Goal: Task Accomplishment & Management: Manage account settings

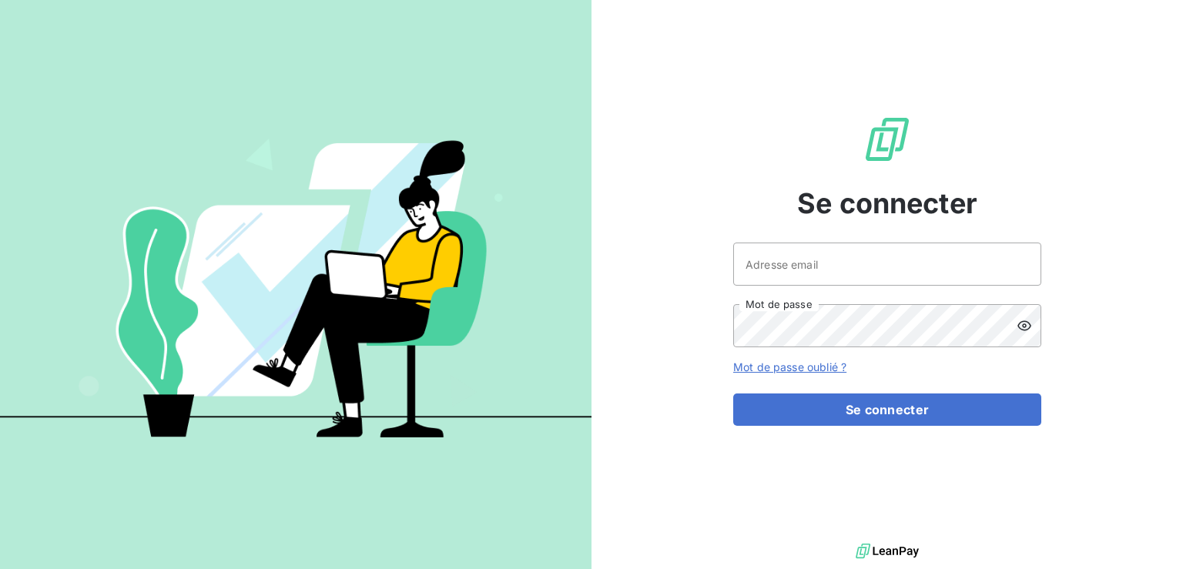
type input "[EMAIL_ADDRESS][DOMAIN_NAME]"
click at [1025, 328] on icon at bounding box center [1023, 325] width 15 height 15
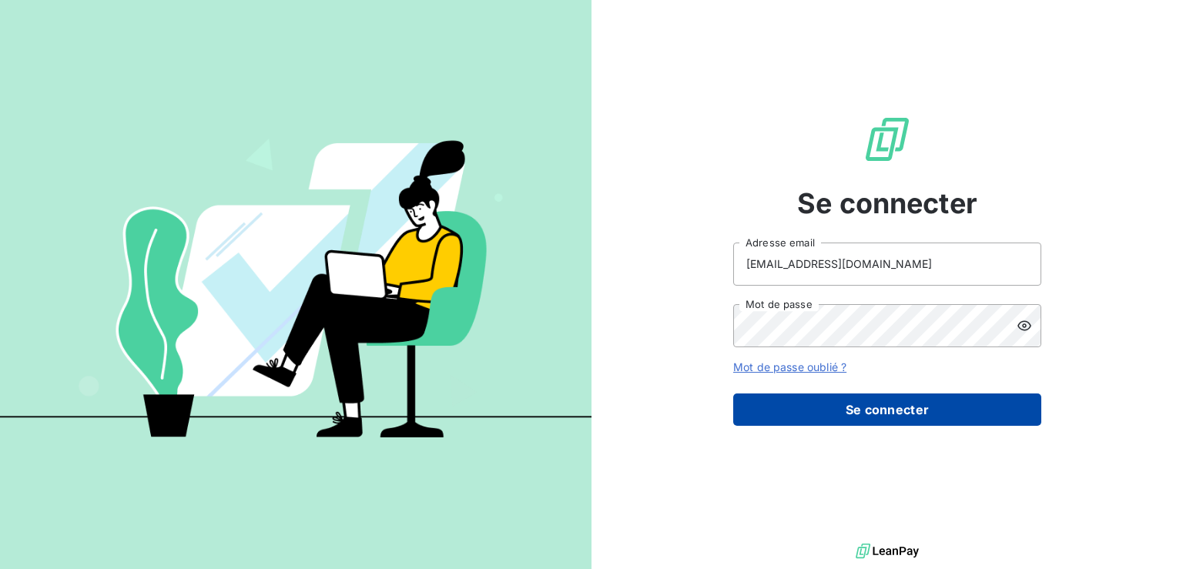
click at [867, 415] on button "Se connecter" at bounding box center [887, 409] width 308 height 32
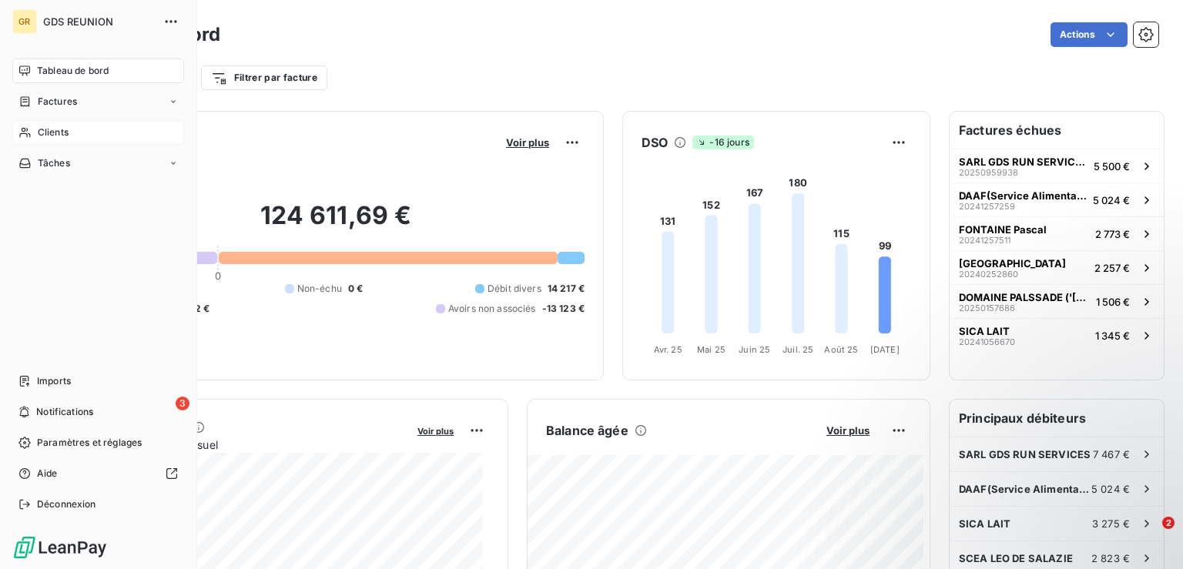
click at [57, 132] on span "Clients" at bounding box center [53, 132] width 31 height 14
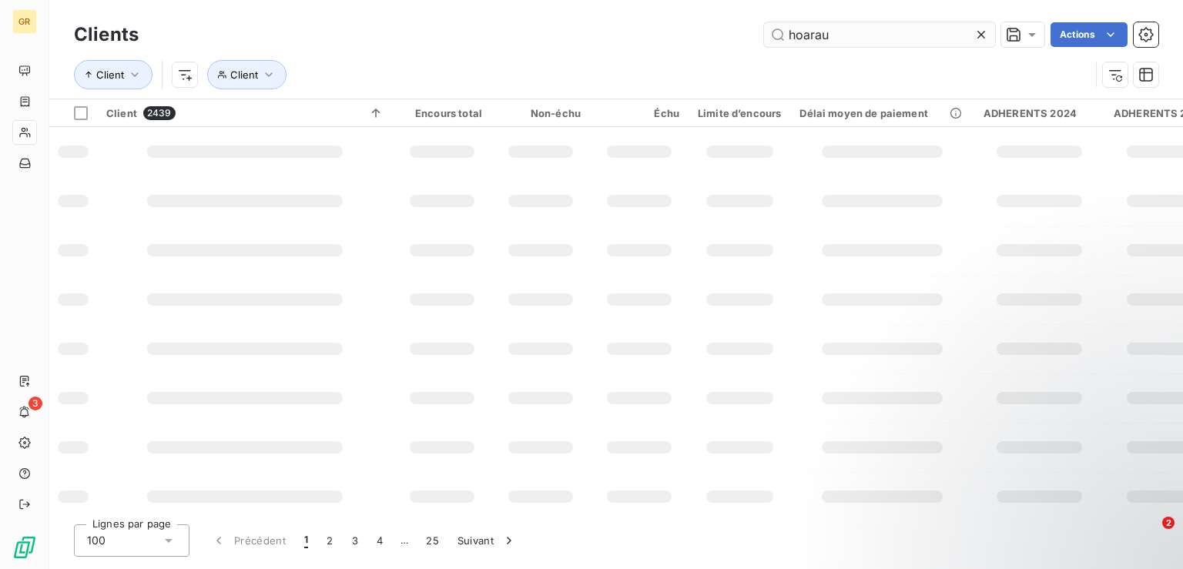
type input "hoarau"
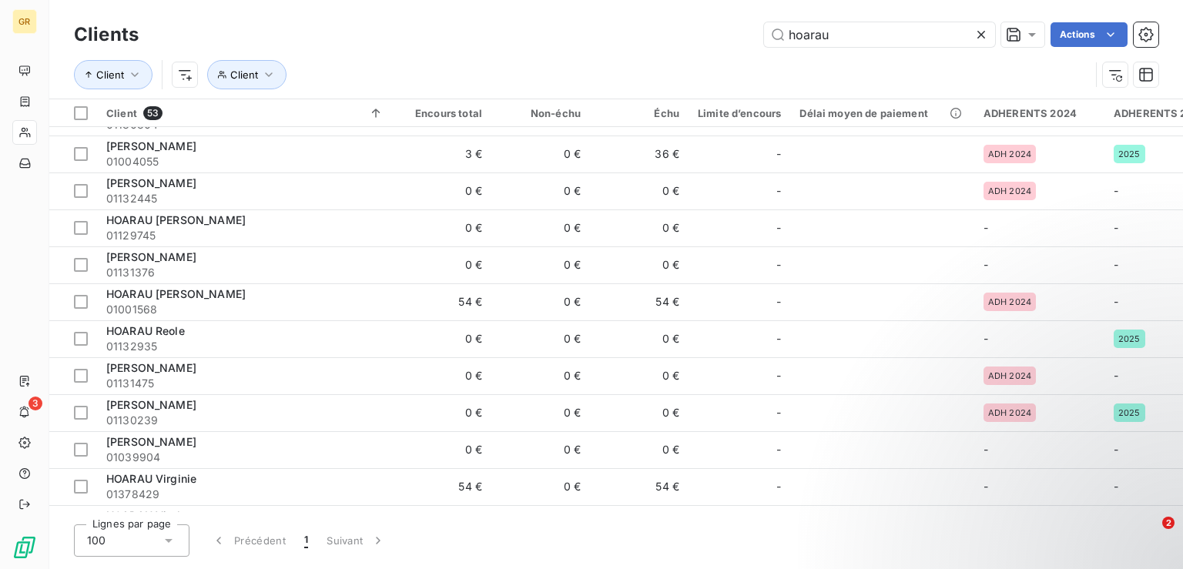
scroll to position [1397, 0]
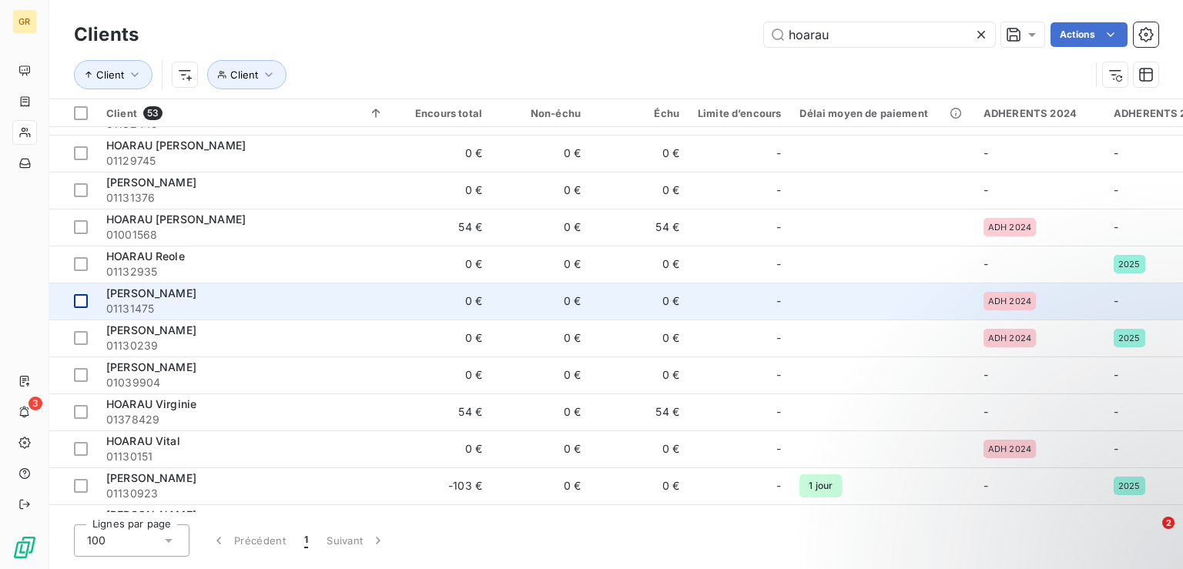
click at [83, 297] on div at bounding box center [81, 301] width 14 height 14
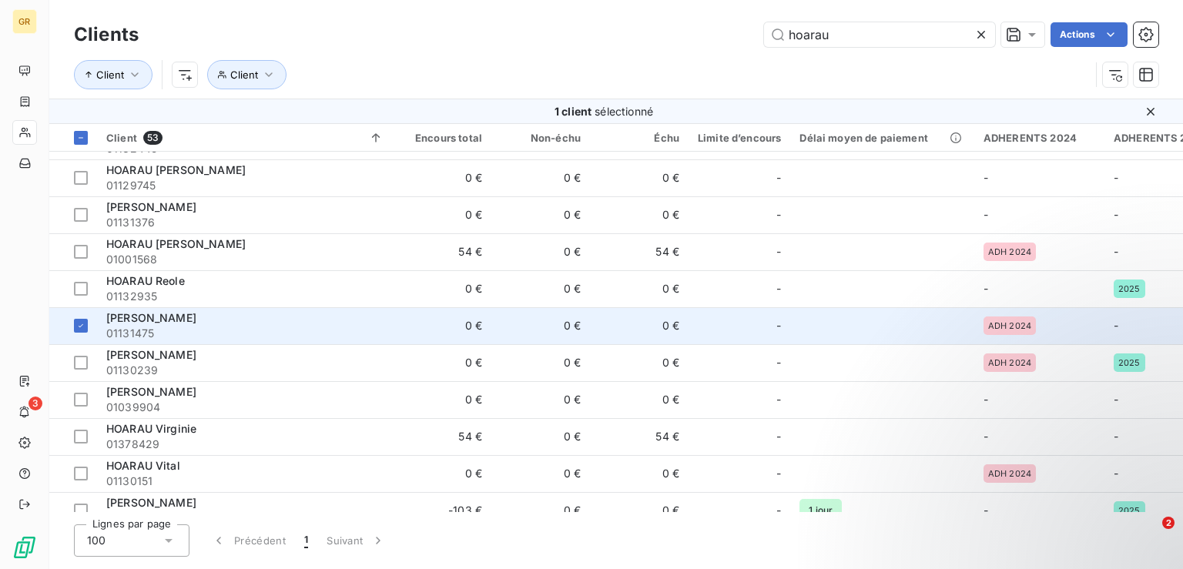
click at [133, 319] on span "HOARAU Samuel" at bounding box center [151, 317] width 90 height 13
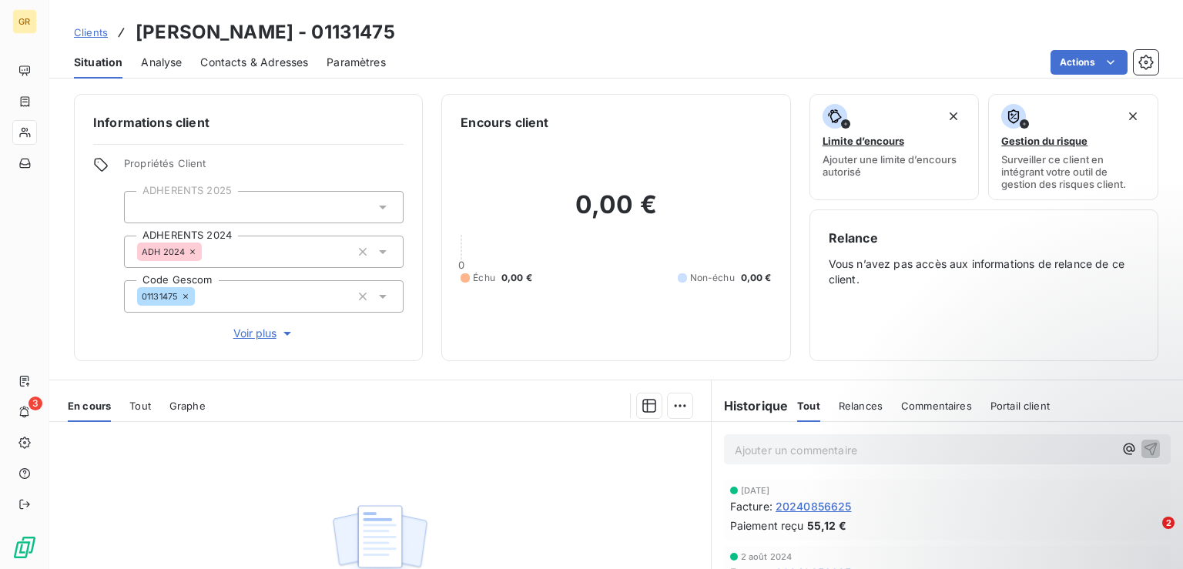
click at [147, 411] on span "Tout" at bounding box center [140, 406] width 22 height 12
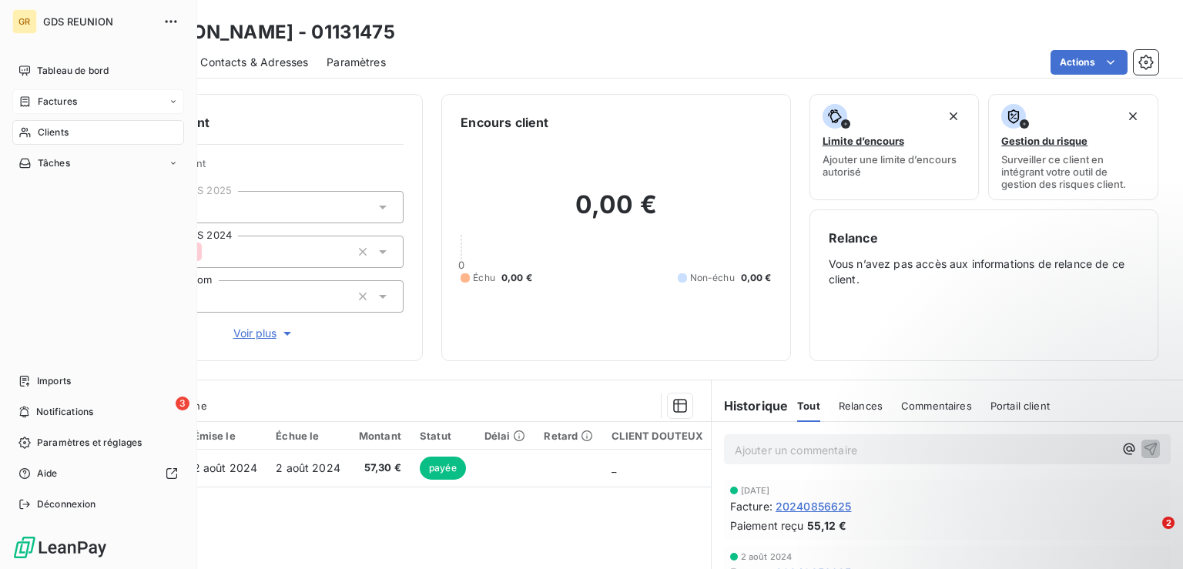
click at [62, 101] on span "Factures" at bounding box center [57, 102] width 39 height 14
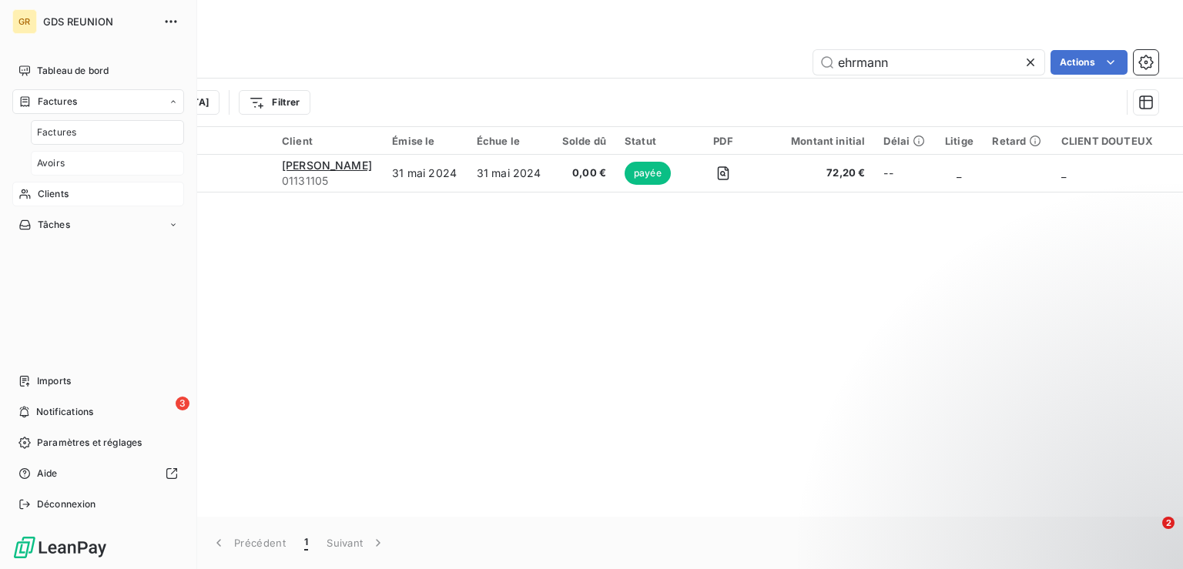
click at [57, 166] on span "Avoirs" at bounding box center [51, 163] width 28 height 14
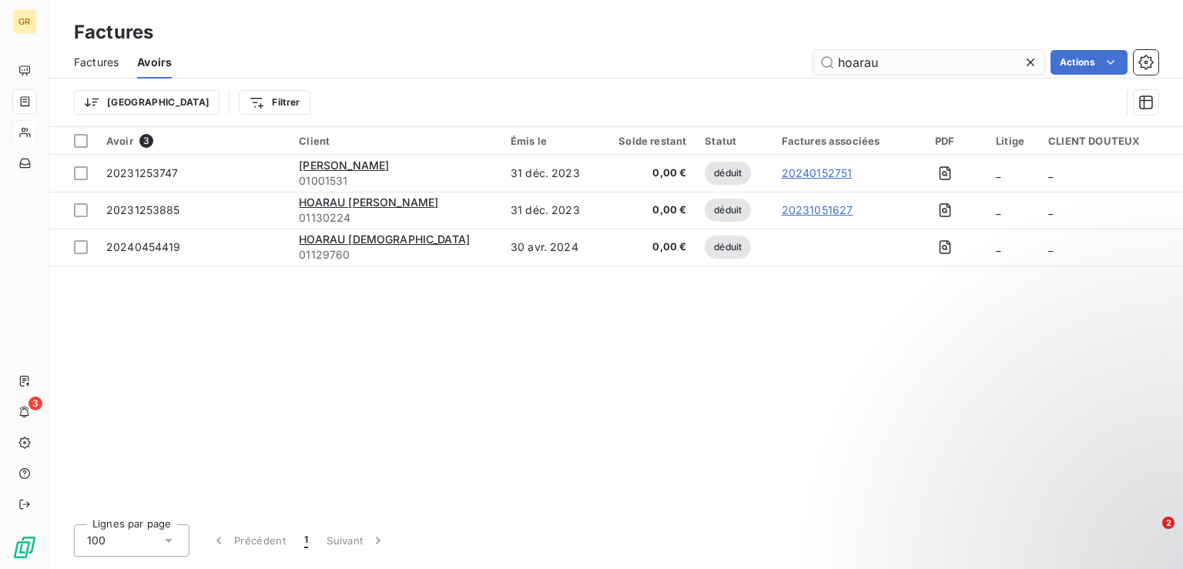
drag, startPoint x: 883, startPoint y: 63, endPoint x: 815, endPoint y: 65, distance: 68.6
click at [815, 65] on input "hoarau" at bounding box center [928, 62] width 231 height 25
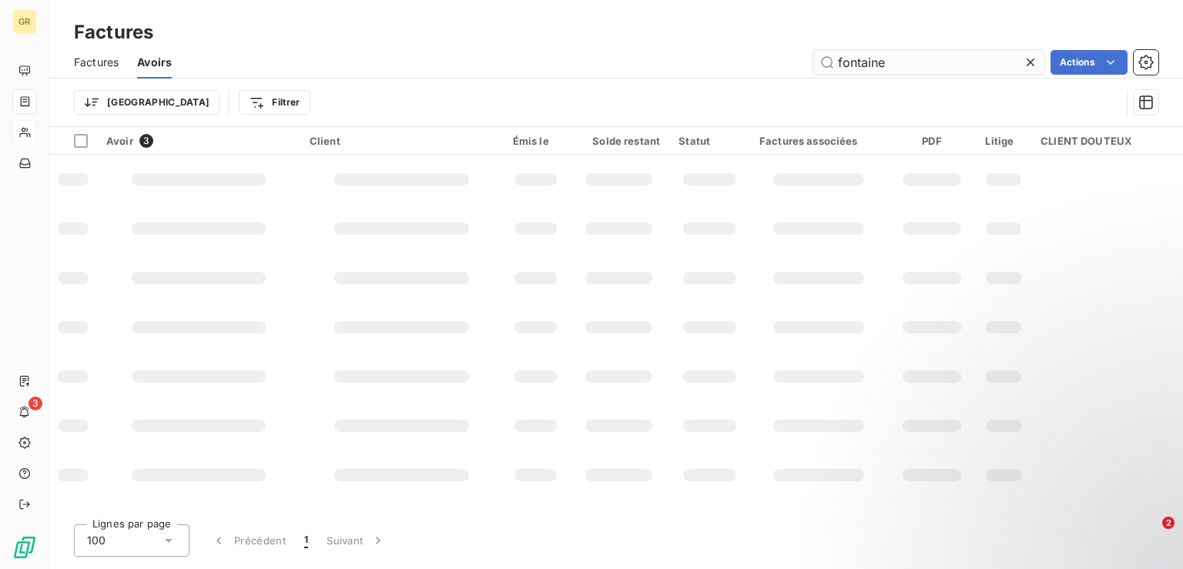
type input "fontaine"
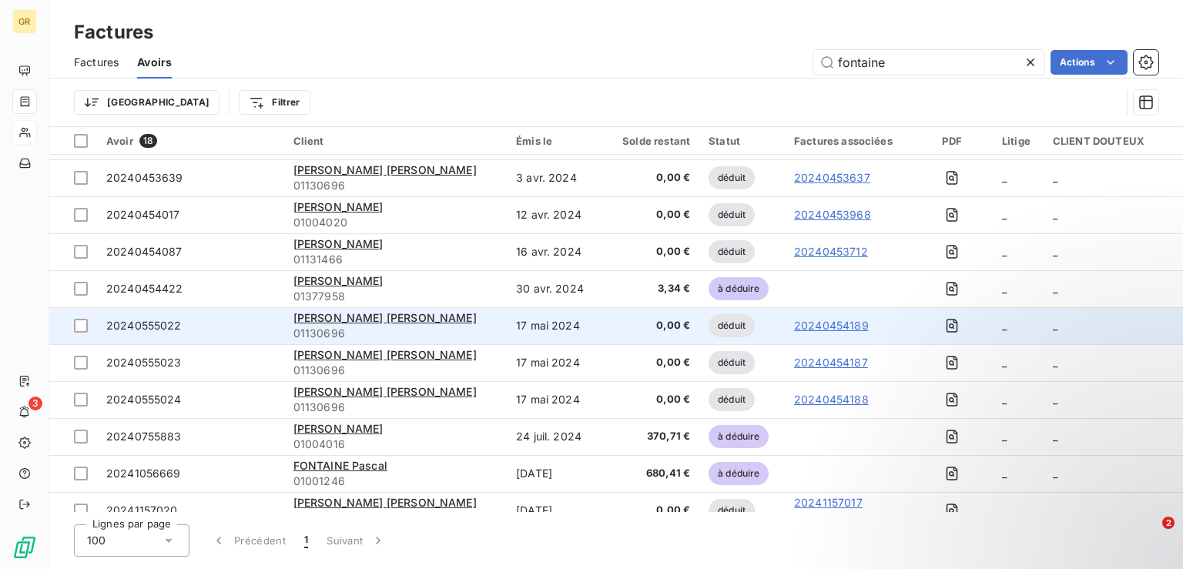
scroll to position [156, 0]
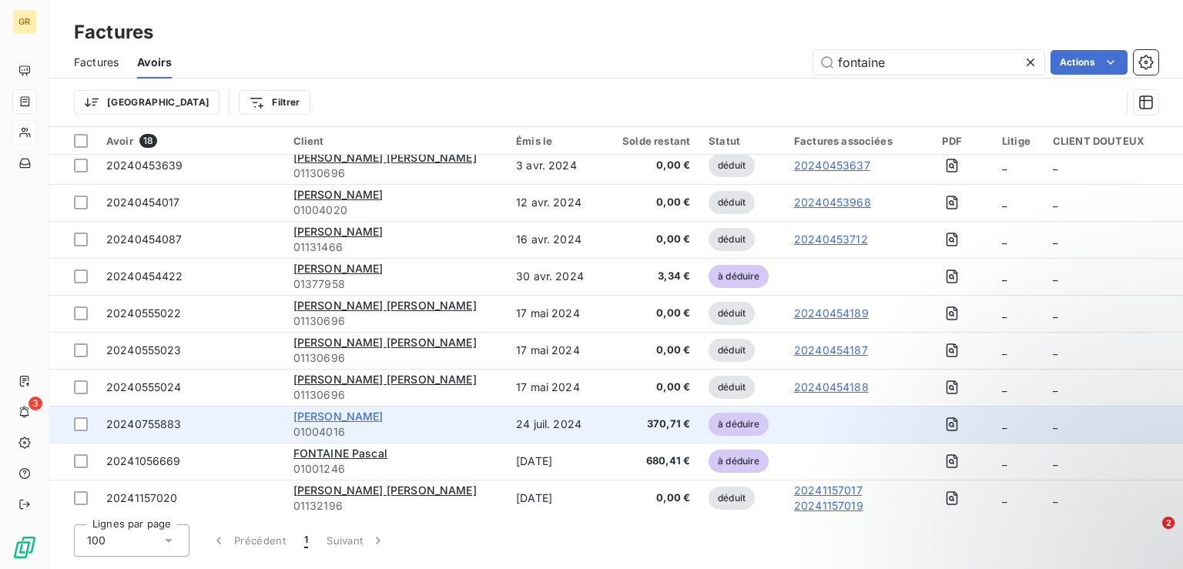
click at [359, 418] on span "FONTAINE Etienne" at bounding box center [338, 416] width 90 height 13
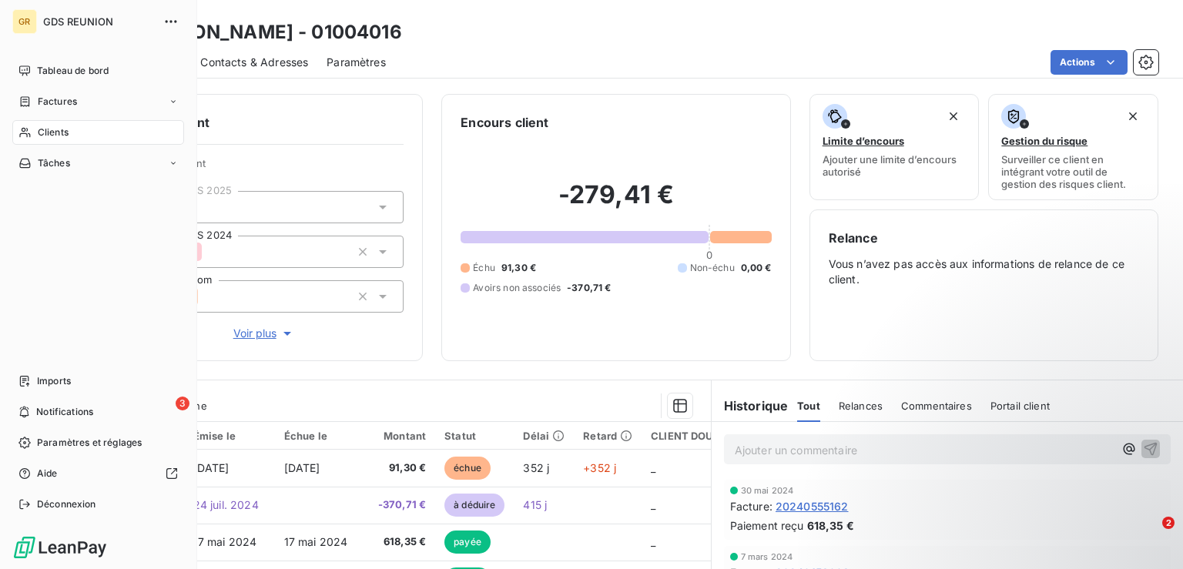
click at [57, 130] on span "Clients" at bounding box center [53, 132] width 31 height 14
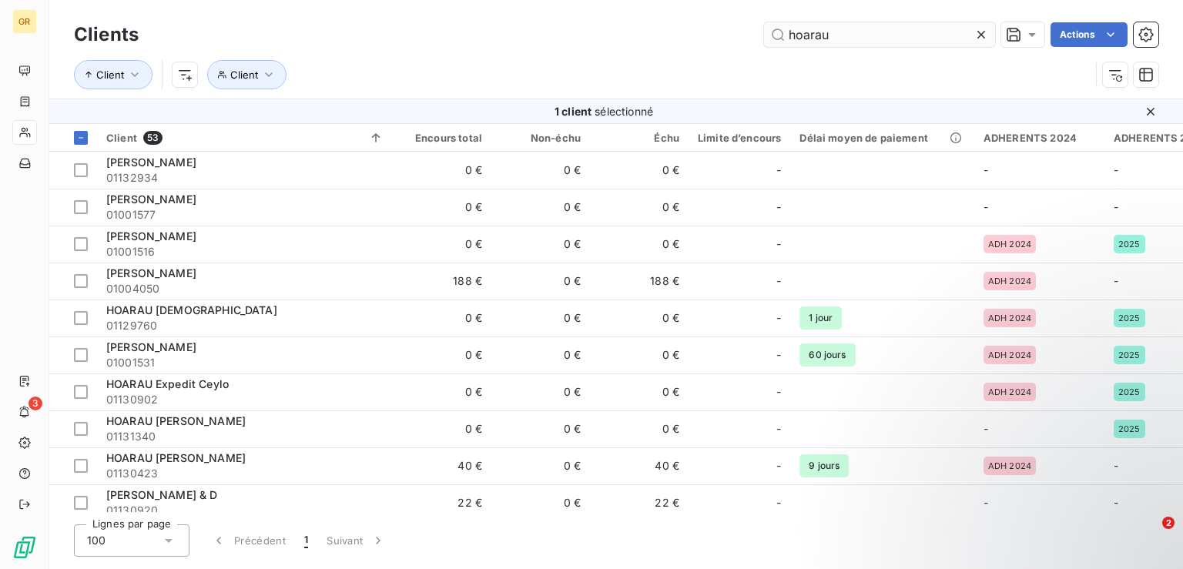
drag, startPoint x: 839, startPoint y: 36, endPoint x: 743, endPoint y: 35, distance: 96.2
click at [764, 35] on input "hoarau" at bounding box center [879, 34] width 231 height 25
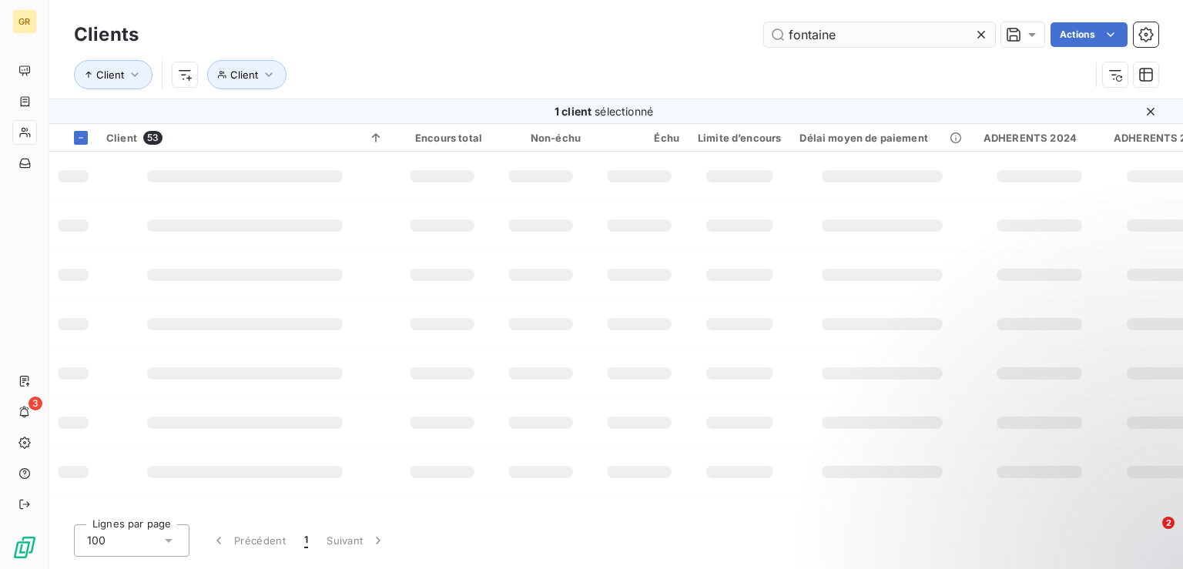
type input "fontaine"
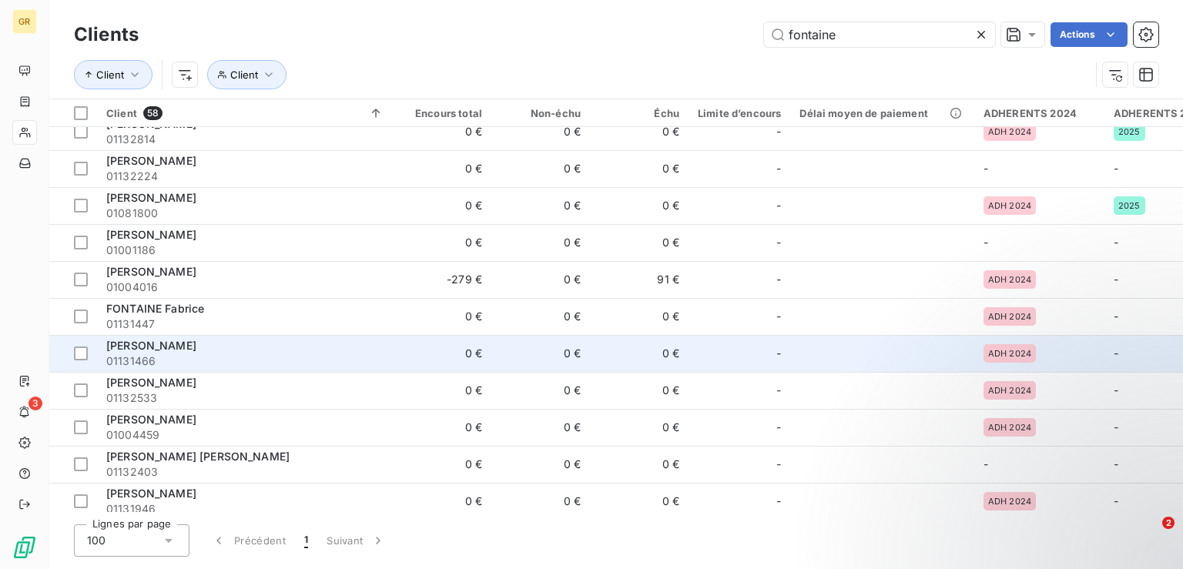
scroll to position [310, 0]
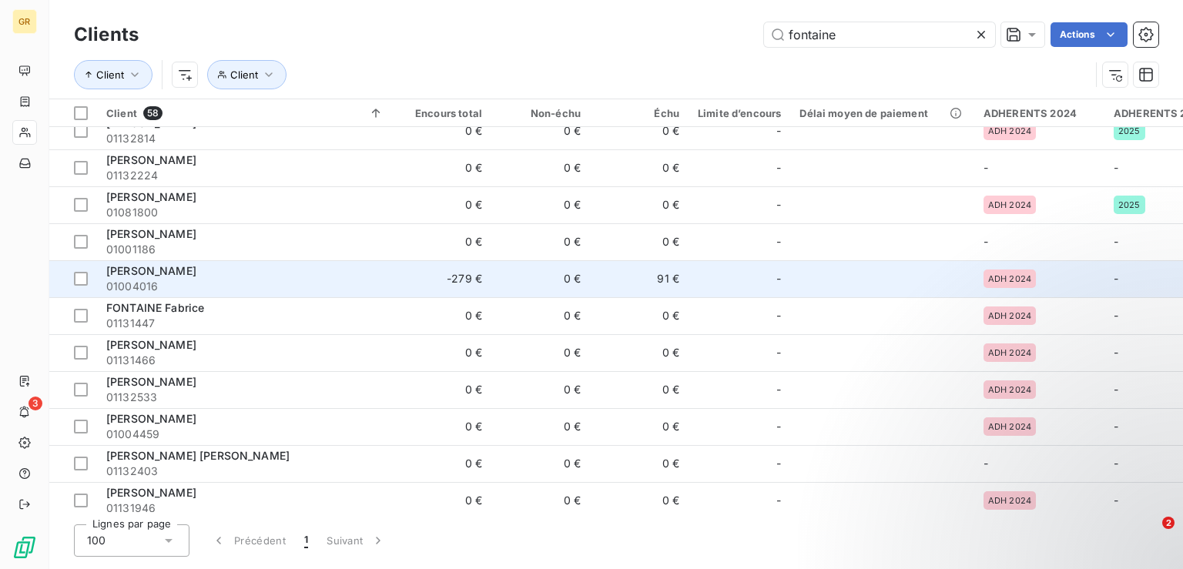
click at [169, 269] on span "FONTAINE Etienne" at bounding box center [151, 270] width 90 height 13
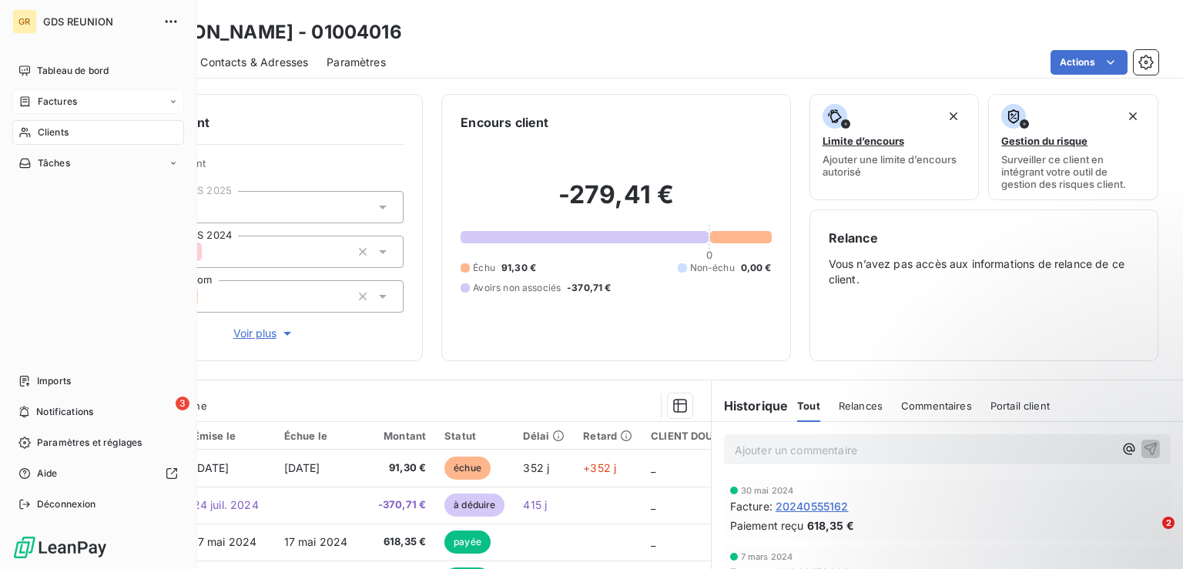
click at [47, 97] on span "Factures" at bounding box center [57, 102] width 39 height 14
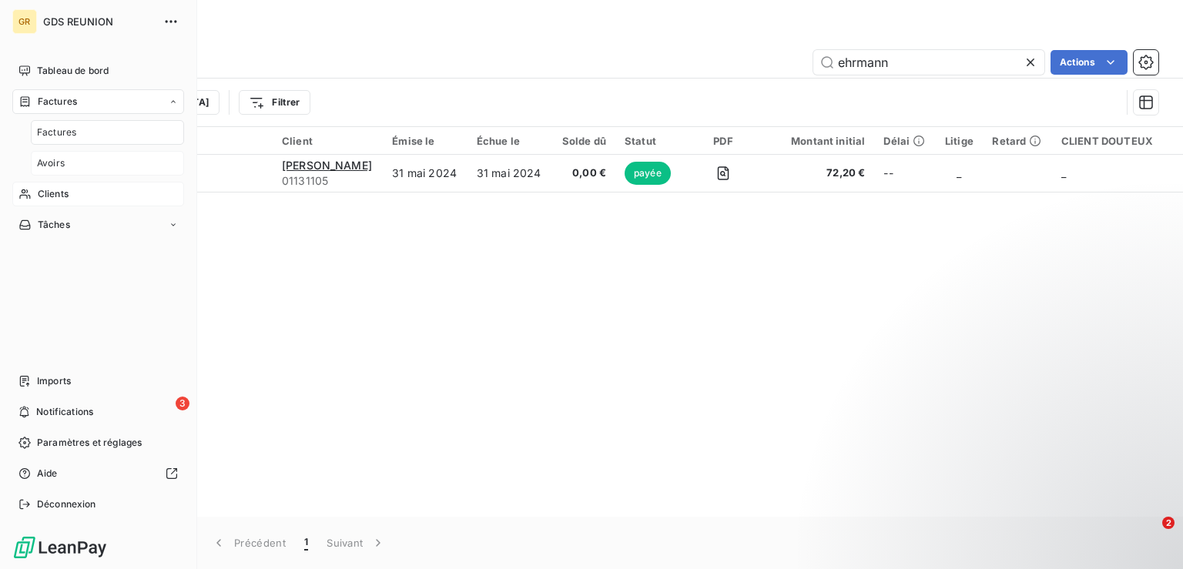
click at [67, 159] on div "Avoirs" at bounding box center [107, 163] width 153 height 25
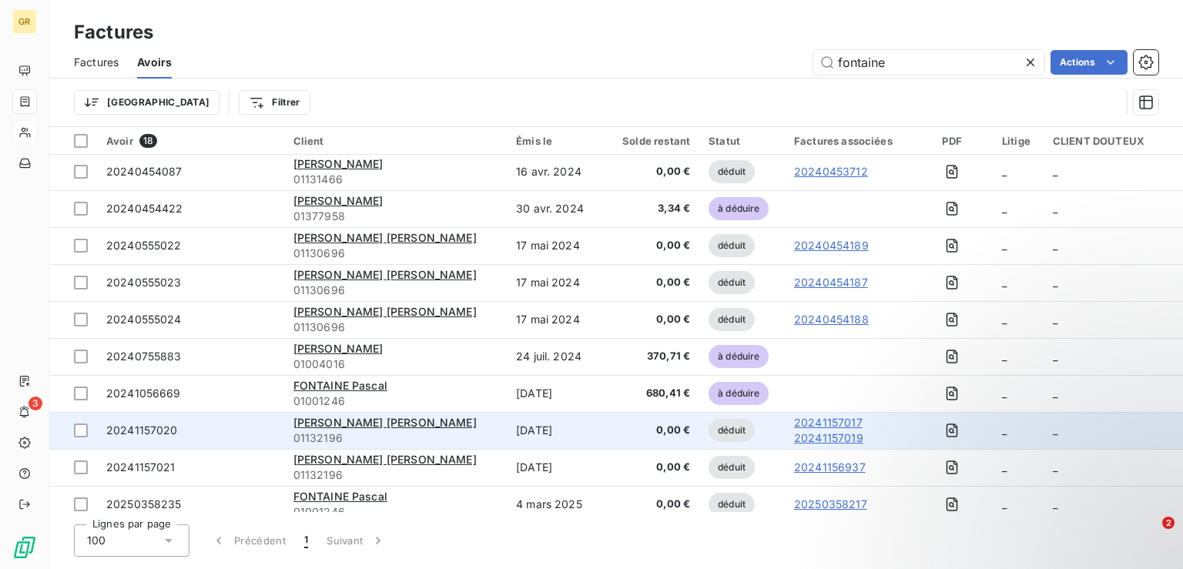
scroll to position [233, 0]
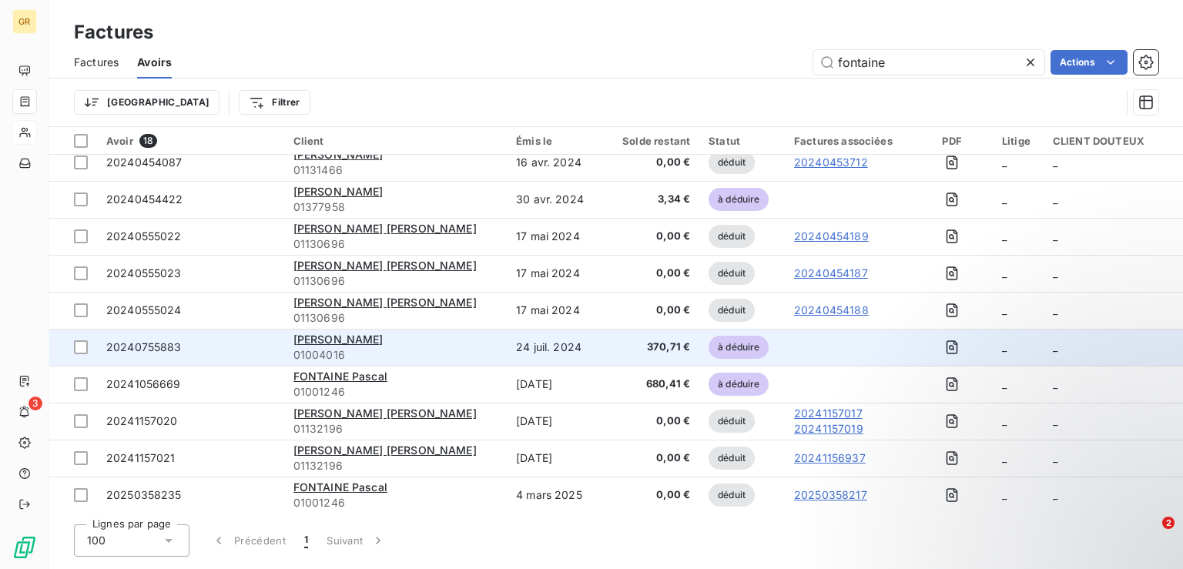
click at [326, 329] on td "FONTAINE Etienne 01004016" at bounding box center [395, 347] width 222 height 37
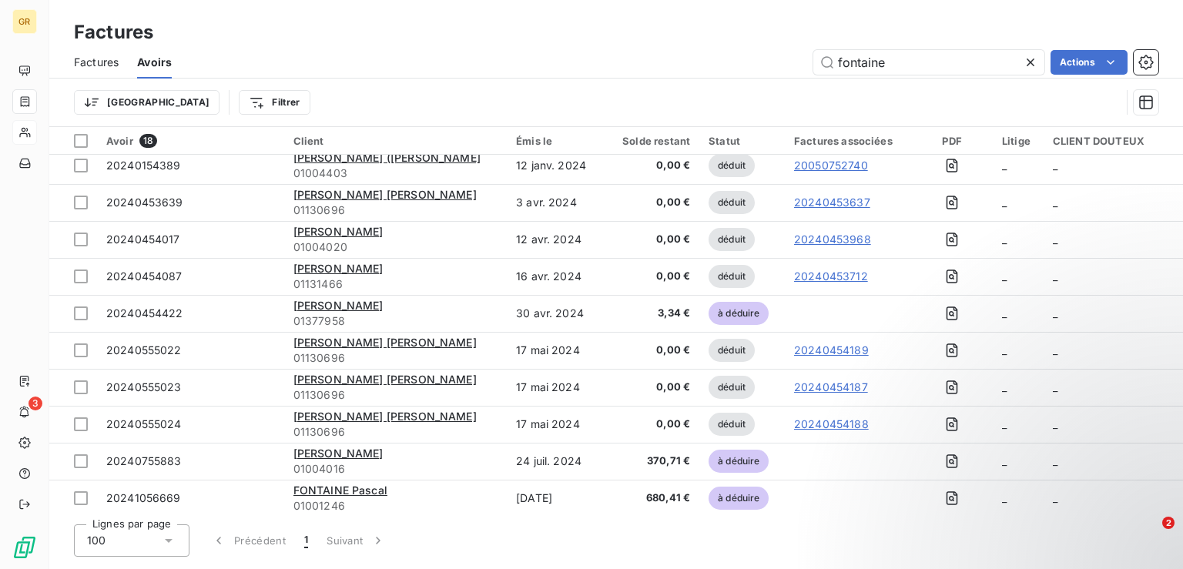
scroll to position [233, 0]
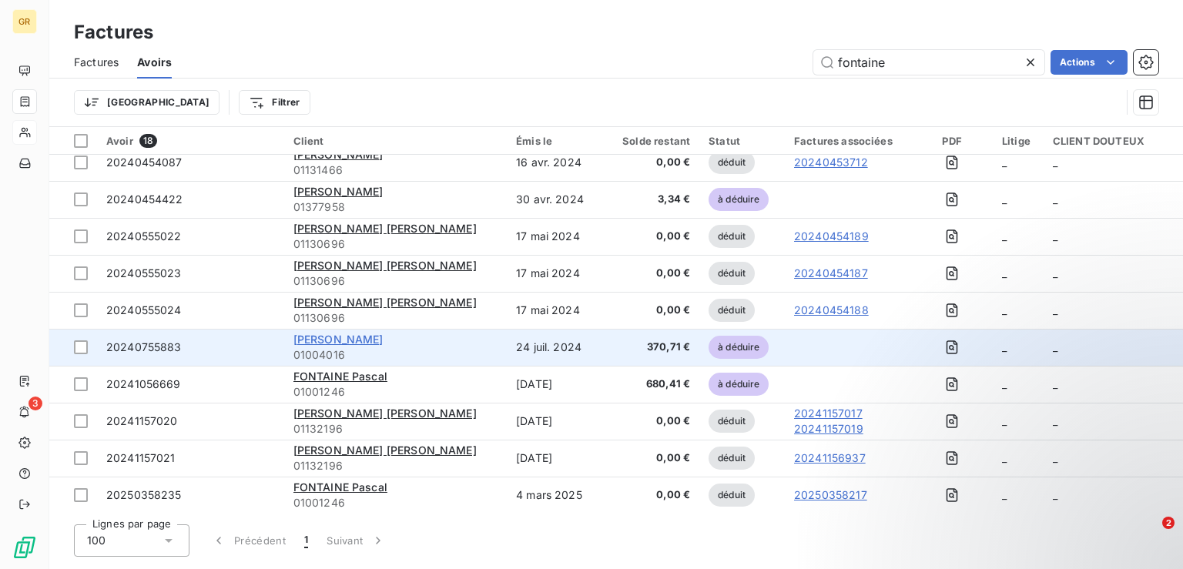
click at [321, 339] on span "FONTAINE Etienne" at bounding box center [338, 339] width 90 height 13
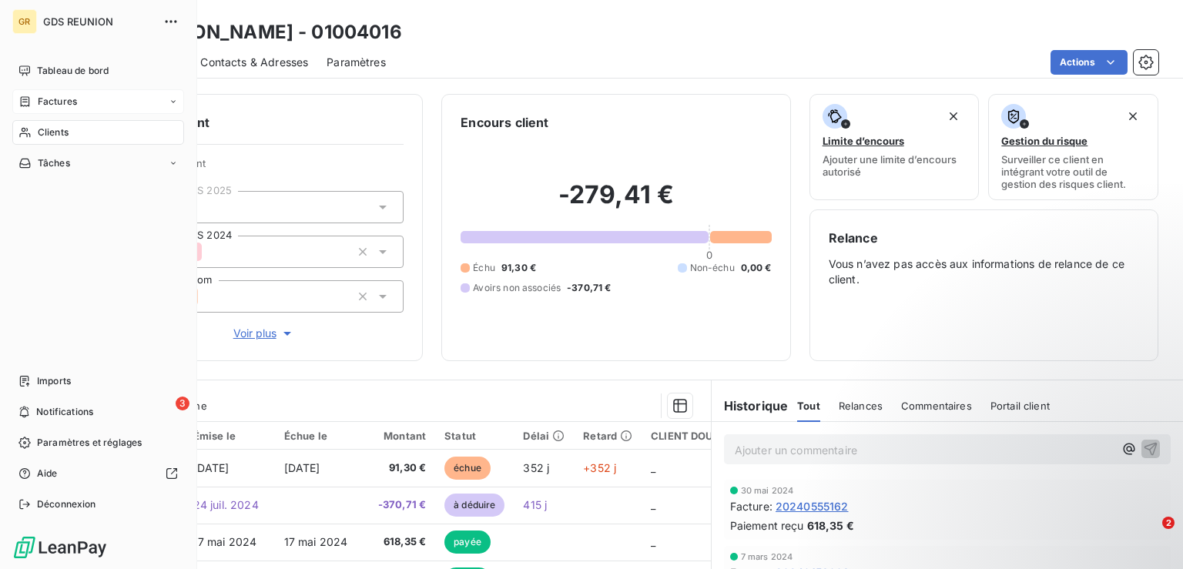
click at [28, 103] on icon at bounding box center [24, 101] width 13 height 12
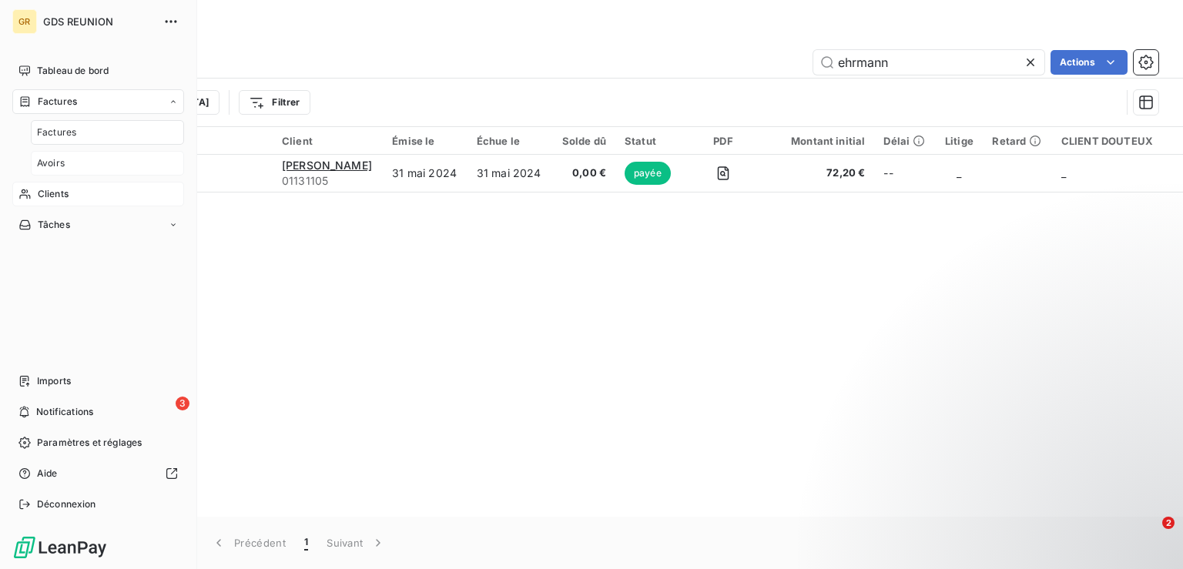
click at [59, 164] on span "Avoirs" at bounding box center [51, 163] width 28 height 14
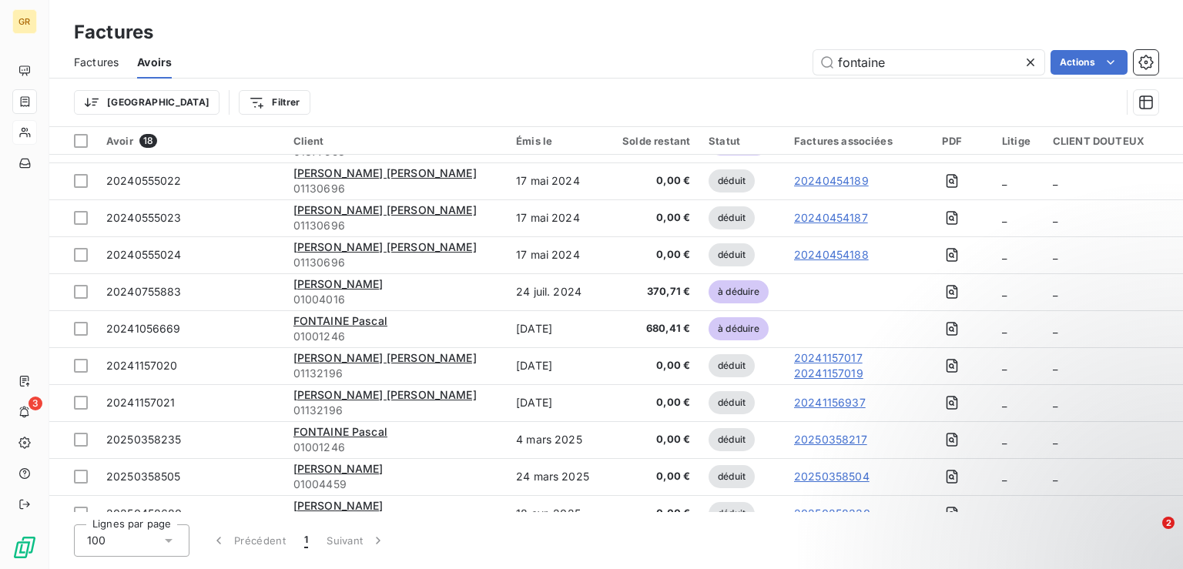
scroll to position [308, 0]
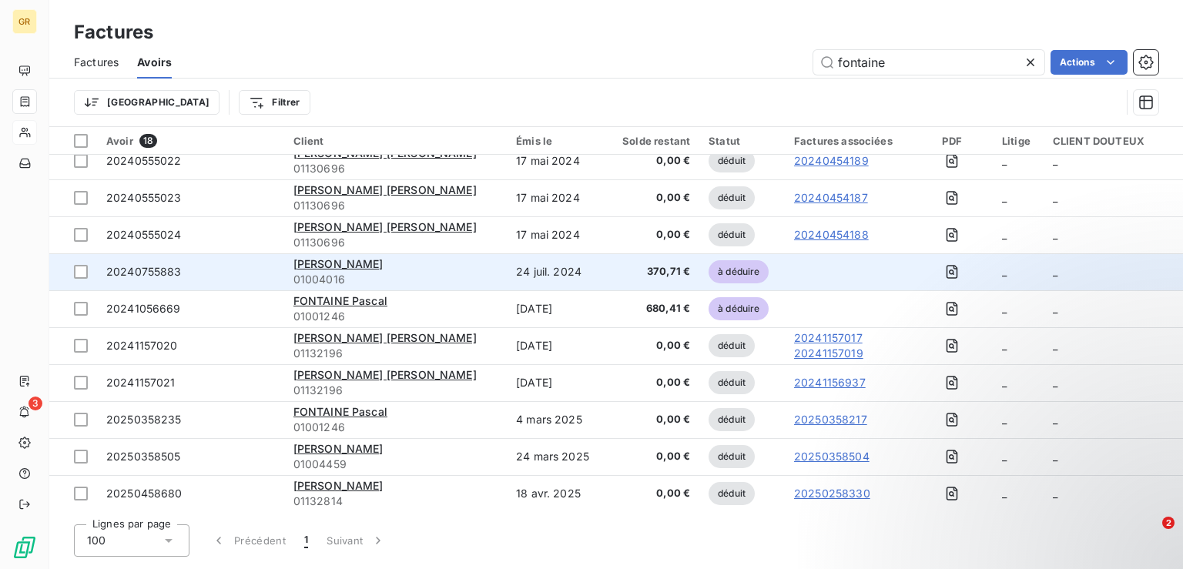
click at [153, 273] on span "20240755883" at bounding box center [143, 271] width 75 height 13
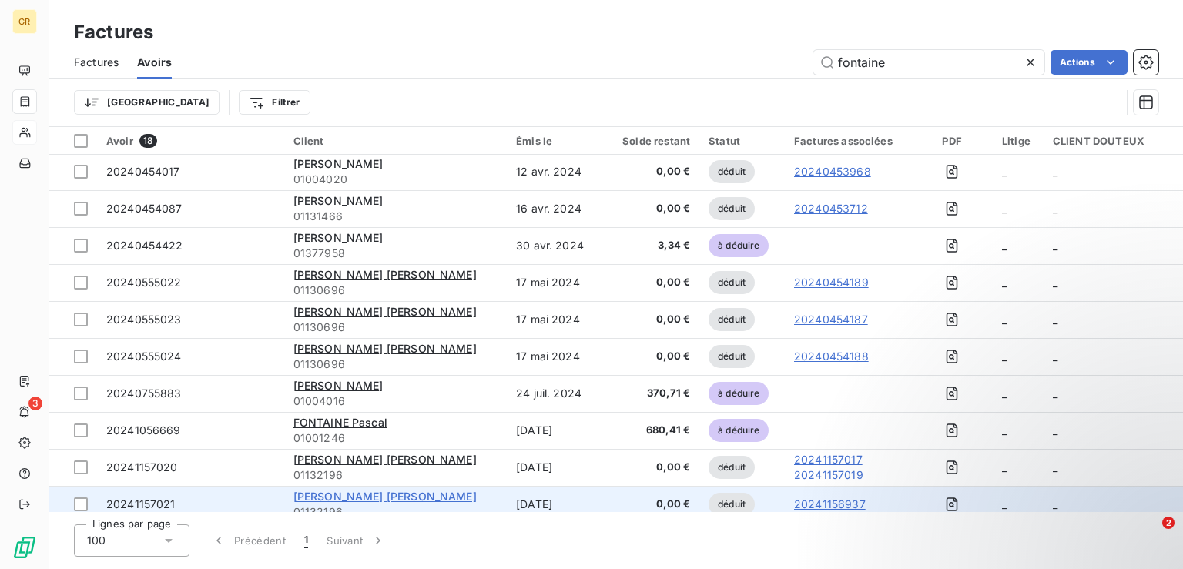
scroll to position [233, 0]
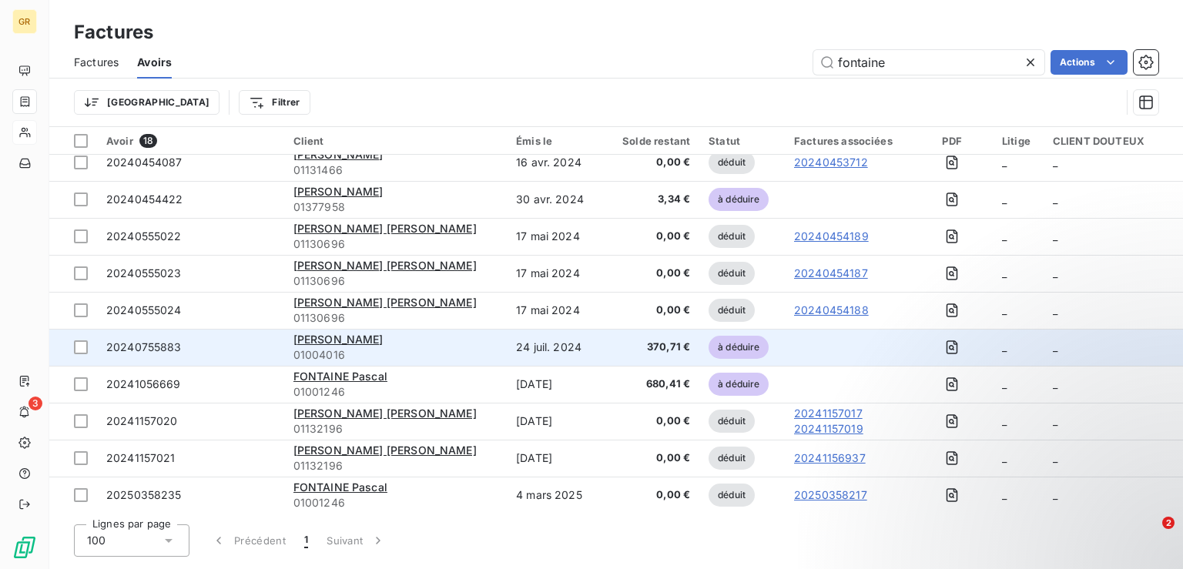
click at [149, 349] on span "20240755883" at bounding box center [143, 346] width 75 height 13
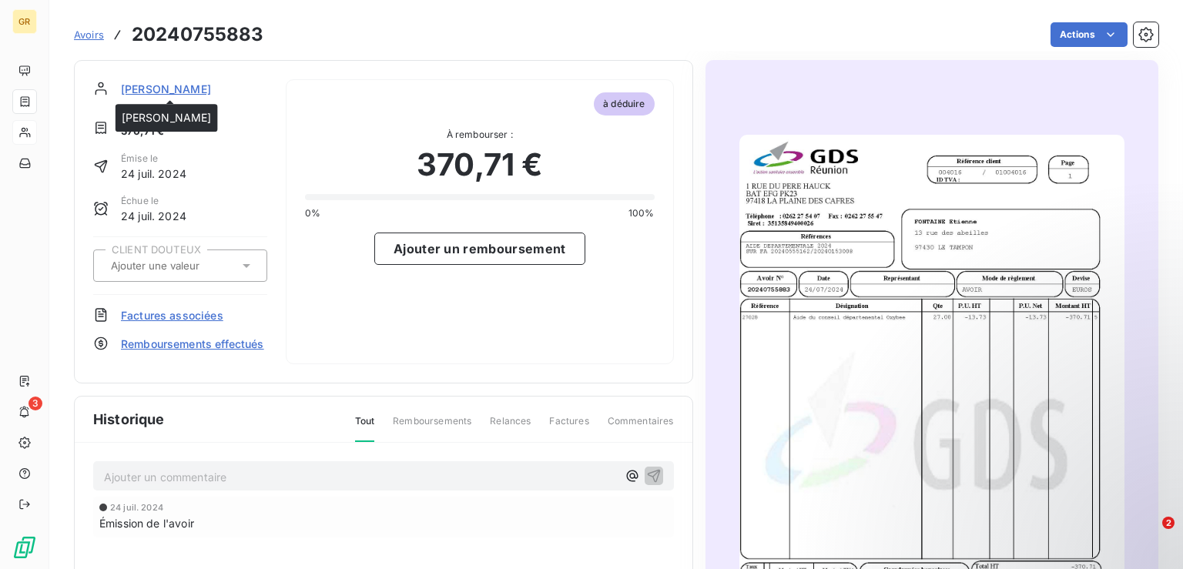
click at [202, 85] on span "FONTAINE Etienne" at bounding box center [166, 89] width 90 height 16
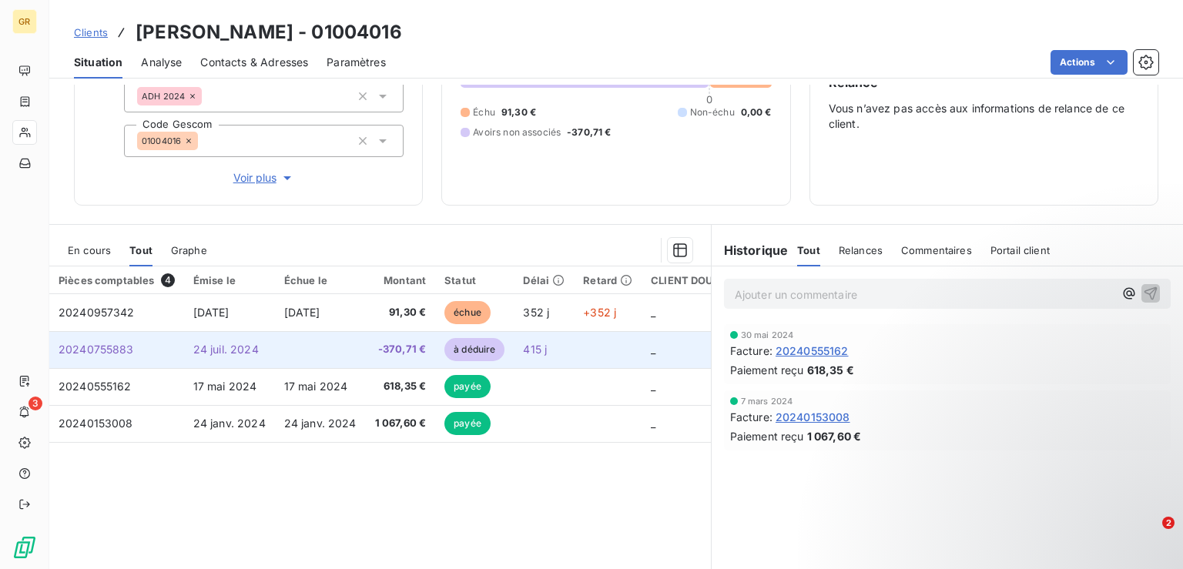
scroll to position [78, 0]
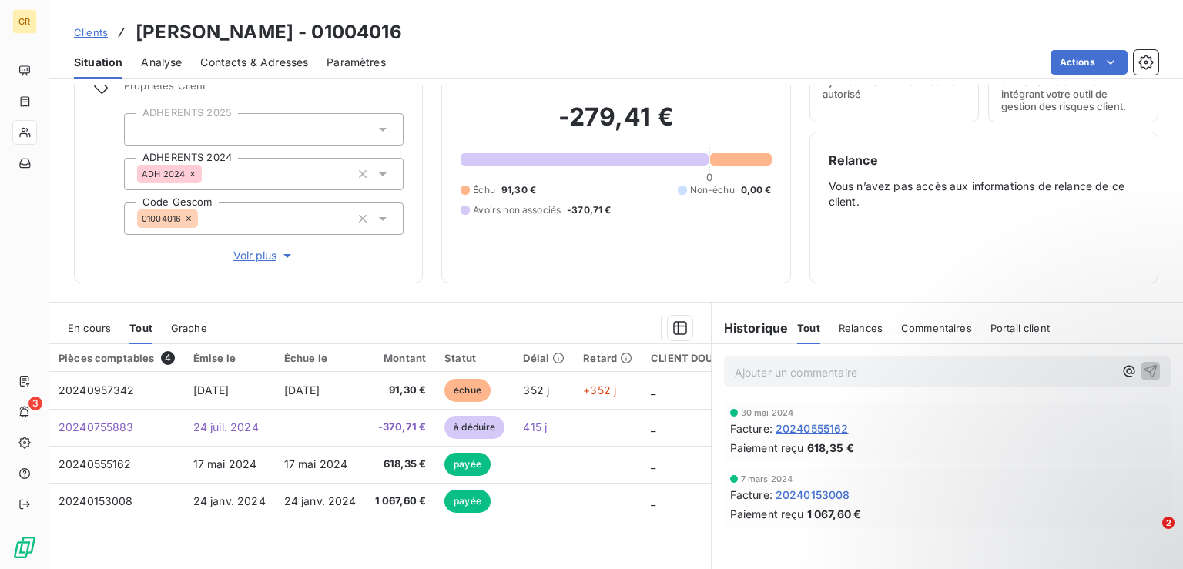
click at [912, 329] on span "Commentaires" at bounding box center [936, 328] width 71 height 12
